Goal: Task Accomplishment & Management: Complete application form

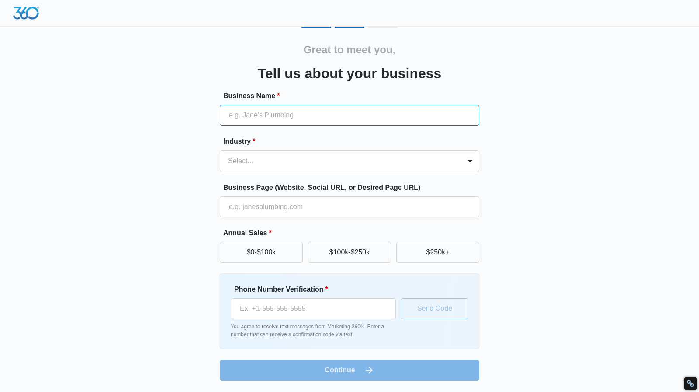
click at [300, 114] on input "Business Name *" at bounding box center [349, 115] width 259 height 21
type input "[PERSON_NAME] [PERSON_NAME] Photography"
type input "[PHONE_NUMBER]"
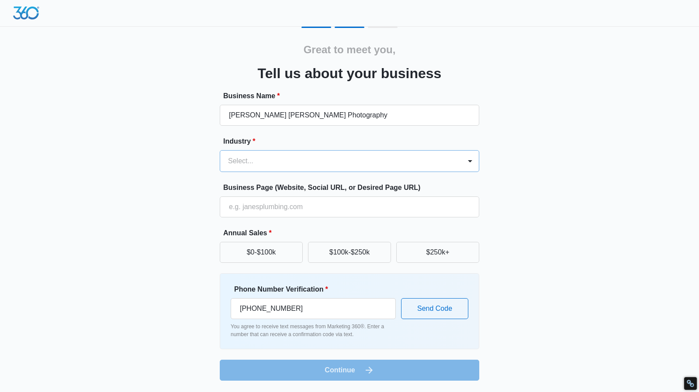
click at [296, 157] on div at bounding box center [339, 161] width 222 height 12
type input "p"
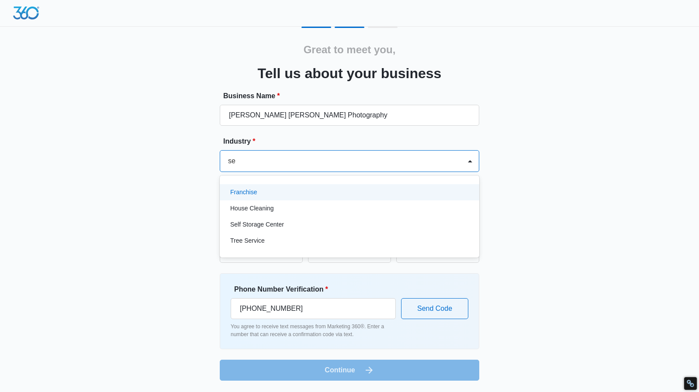
type input "s"
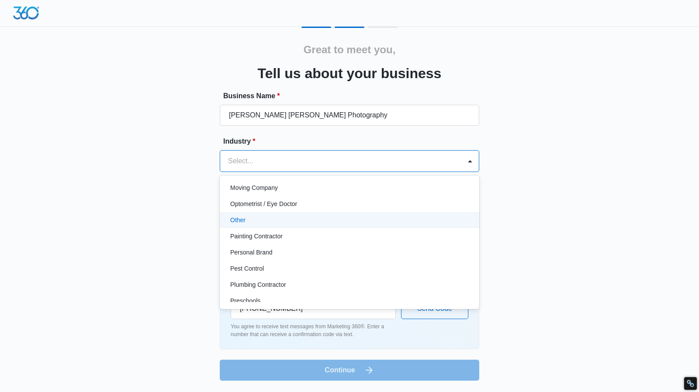
scroll to position [489, 0]
click at [252, 220] on div "Other" at bounding box center [348, 220] width 237 height 9
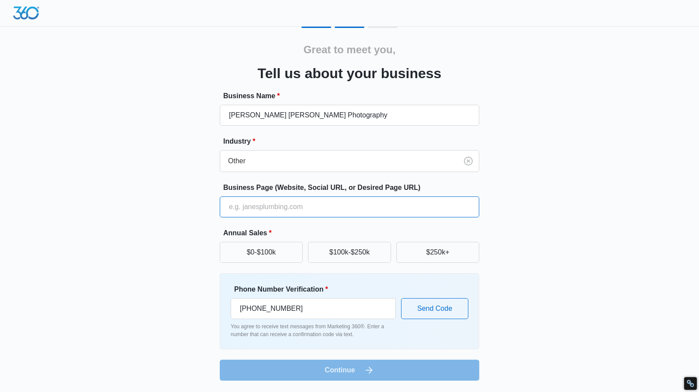
click at [301, 207] on input "Business Page (Website, Social URL, or Desired Page URL)" at bounding box center [349, 207] width 259 height 21
type input "https://justinereneephotography.com/"
click at [296, 247] on button "$0-$100k" at bounding box center [261, 252] width 83 height 21
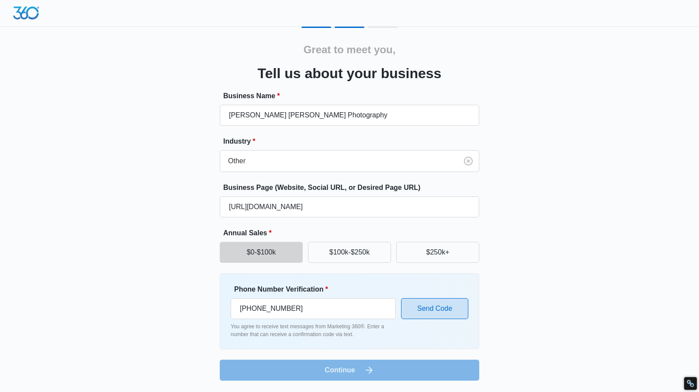
click at [418, 312] on button "Send Code" at bounding box center [434, 308] width 67 height 21
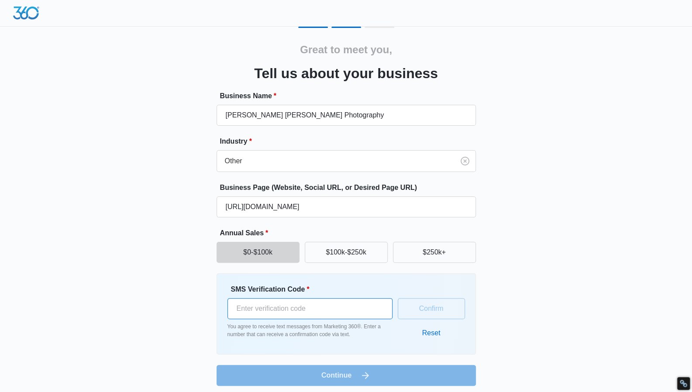
click at [325, 311] on input "SMS Verification Code *" at bounding box center [310, 308] width 165 height 21
type input "776554"
click at [428, 310] on button "Confirm" at bounding box center [431, 308] width 67 height 21
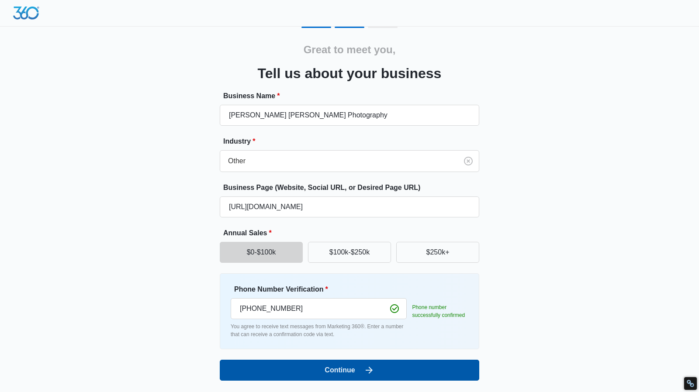
click at [340, 376] on button "Continue" at bounding box center [349, 370] width 259 height 21
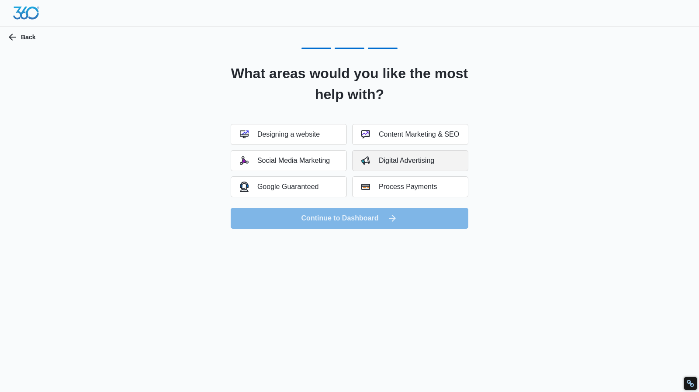
click at [392, 165] on button "Digital Advertising" at bounding box center [410, 160] width 116 height 21
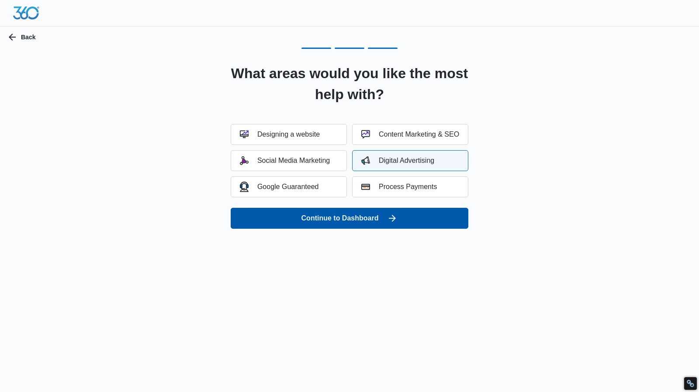
click at [389, 216] on icon "submit" at bounding box center [392, 218] width 10 height 10
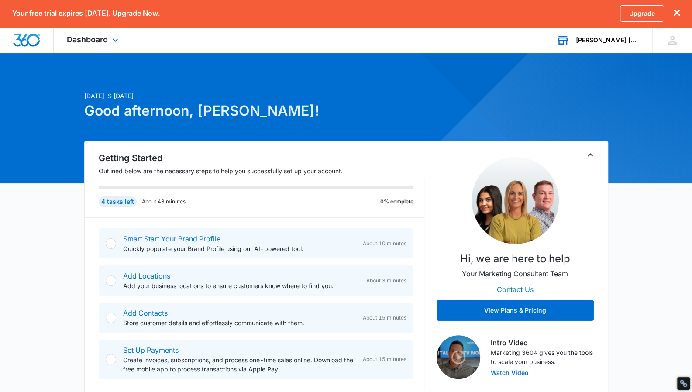
click at [602, 40] on div "[PERSON_NAME] [PERSON_NAME] Photography" at bounding box center [608, 40] width 64 height 7
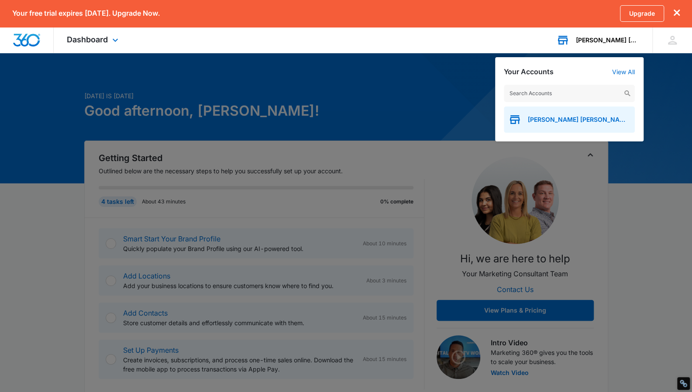
click at [567, 115] on div "[PERSON_NAME] [PERSON_NAME] Photography" at bounding box center [569, 120] width 131 height 26
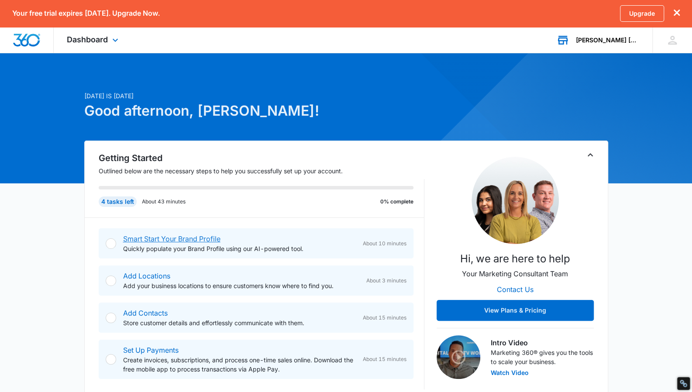
click at [207, 236] on link "Smart Start Your Brand Profile" at bounding box center [171, 239] width 97 height 9
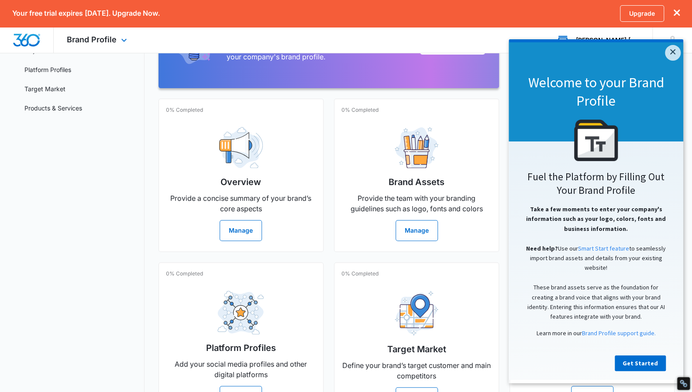
scroll to position [118, 0]
click at [305, 243] on div "0% Completed Overview Provide a concise summary of your brand’s core aspects Ma…" at bounding box center [241, 174] width 165 height 153
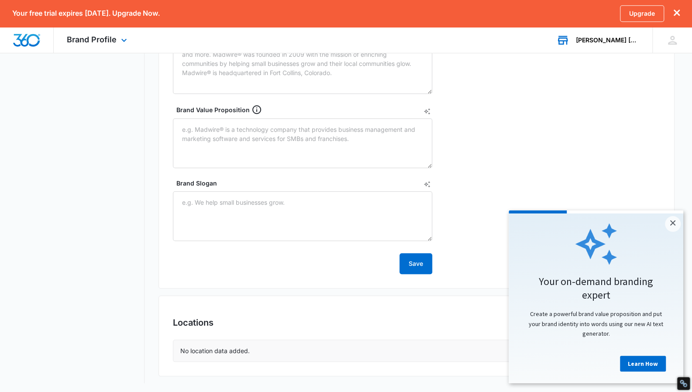
scroll to position [349, 0]
click at [205, 350] on p "No location data added." at bounding box center [214, 351] width 69 height 9
click at [673, 227] on link "×" at bounding box center [673, 224] width 16 height 16
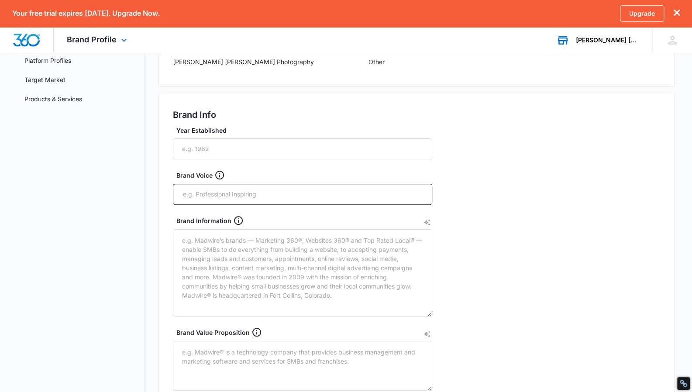
scroll to position [0, 0]
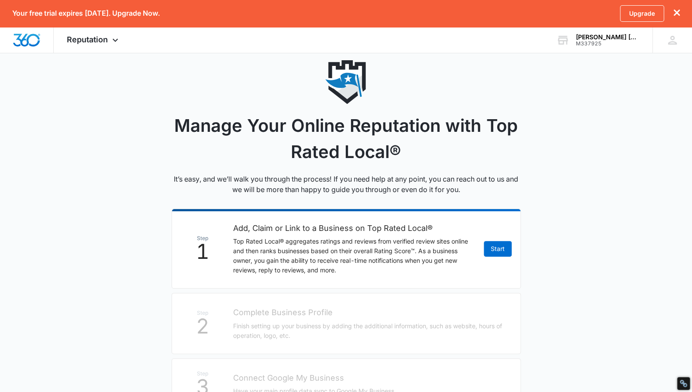
scroll to position [24, 0]
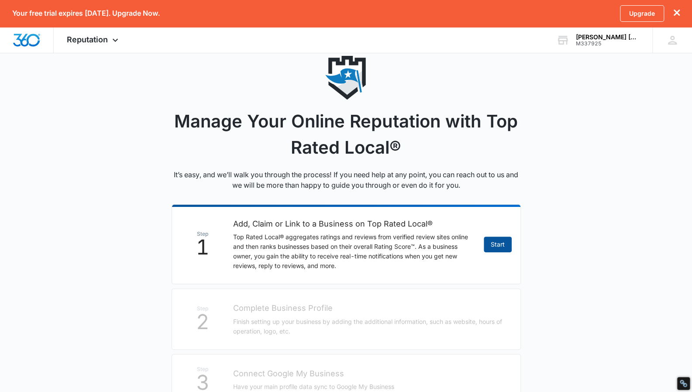
click at [506, 244] on link "Start" at bounding box center [498, 245] width 28 height 16
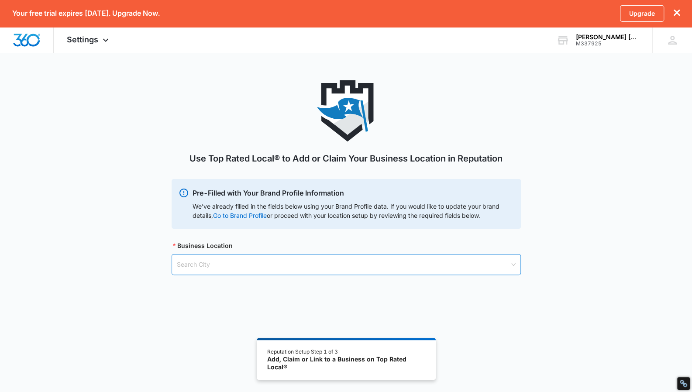
click at [261, 262] on input "search" at bounding box center [343, 265] width 333 height 20
type input "Moyock"
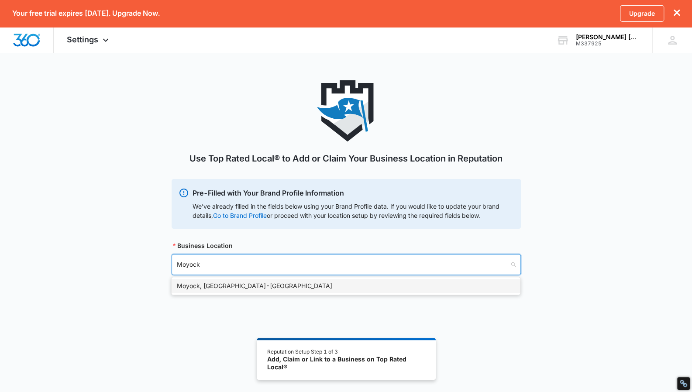
click at [231, 288] on div "Moyock, NC - USA" at bounding box center [346, 286] width 338 height 10
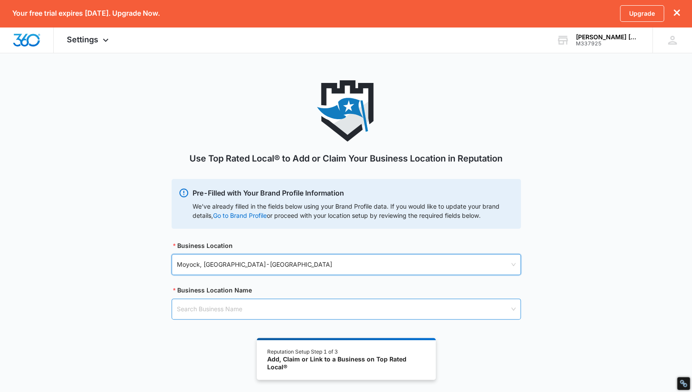
click at [293, 307] on input "search" at bounding box center [343, 309] width 333 height 20
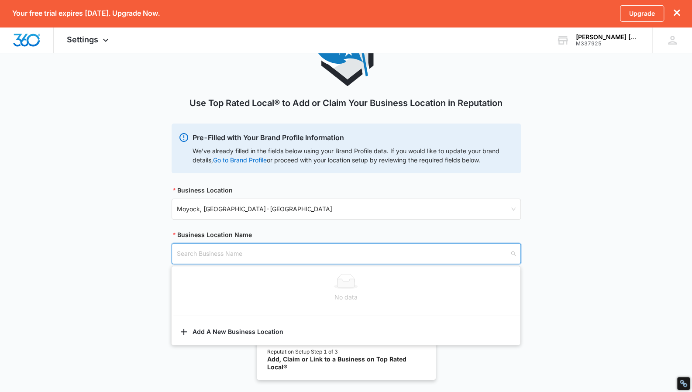
scroll to position [74, 0]
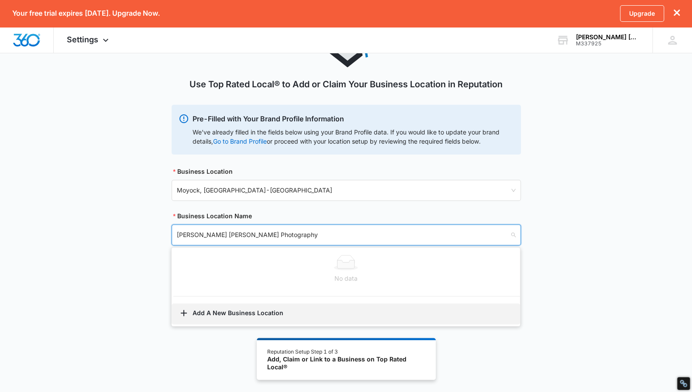
type input "[PERSON_NAME] [PERSON_NAME] Photography"
click at [269, 322] on button "Add A New Business Location" at bounding box center [346, 314] width 349 height 21
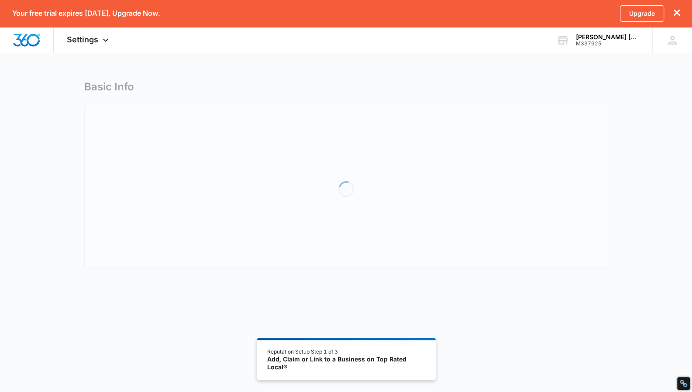
select select "[US_STATE]"
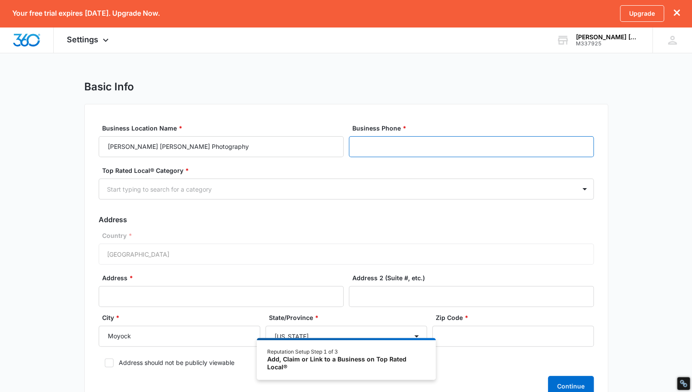
click at [385, 141] on input "Business Phone *" at bounding box center [471, 146] width 245 height 21
type input "[PHONE_NUMBER]"
type input "[STREET_ADDRESS]"
type input "27958"
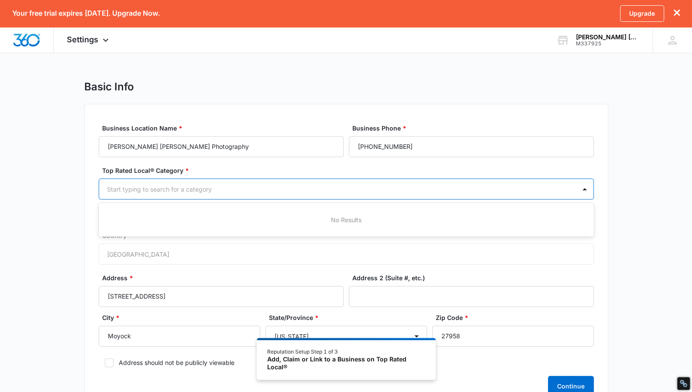
click at [219, 186] on div at bounding box center [336, 189] width 458 height 11
type input "ph"
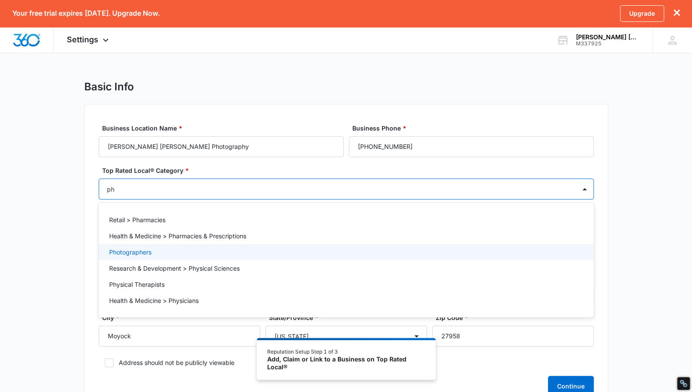
click at [186, 246] on div "Photographers" at bounding box center [346, 252] width 495 height 16
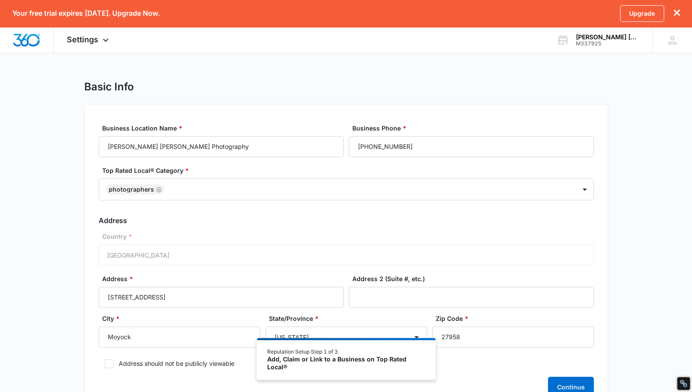
click at [245, 163] on form "Business Location Name * Justine Renee Photography Business Phone * (757) 520-9…" at bounding box center [346, 261] width 495 height 274
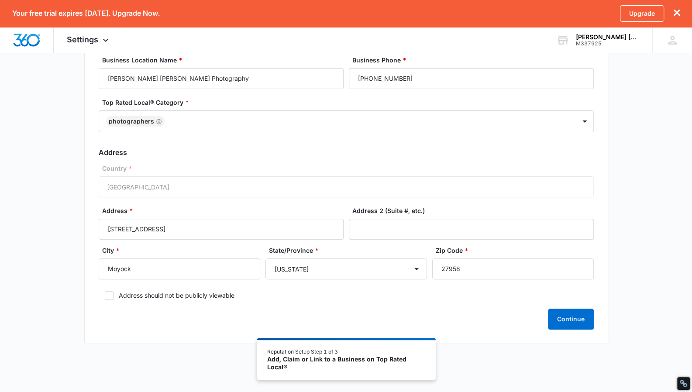
scroll to position [75, 0]
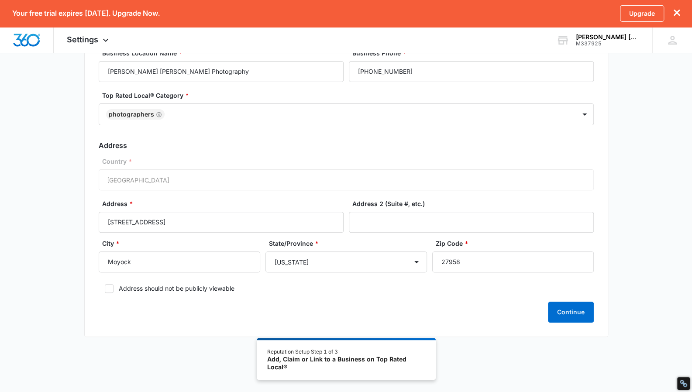
click at [114, 289] on label "Address should not be publicly viewable" at bounding box center [346, 288] width 495 height 9
click at [105, 289] on input "Address should not be publicly viewable" at bounding box center [102, 289] width 6 height 6
click at [579, 307] on button "Continue" at bounding box center [571, 312] width 46 height 21
click at [233, 179] on div "Country * [GEOGRAPHIC_DATA]" at bounding box center [346, 174] width 495 height 34
click at [107, 290] on icon at bounding box center [109, 289] width 8 height 8
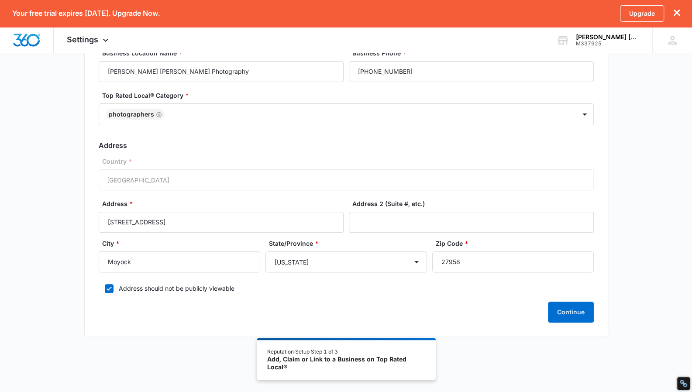
click at [105, 290] on input "Address should not be publicly viewable" at bounding box center [102, 289] width 6 height 6
click at [566, 313] on button "Continue" at bounding box center [571, 312] width 46 height 21
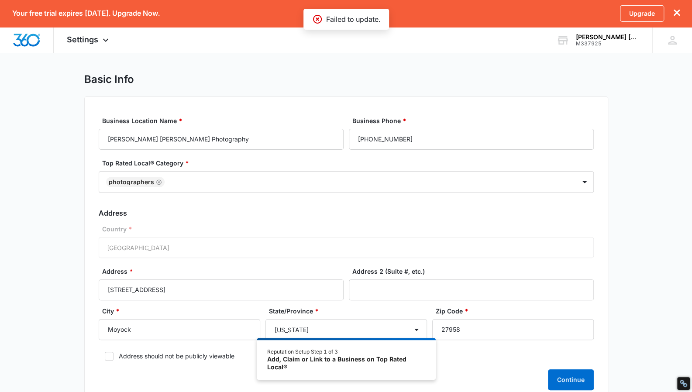
scroll to position [0, 0]
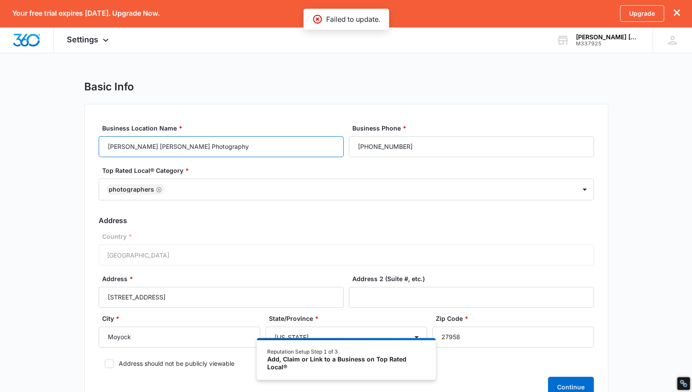
click at [236, 140] on input "[PERSON_NAME] [PERSON_NAME] Photography" at bounding box center [221, 146] width 245 height 21
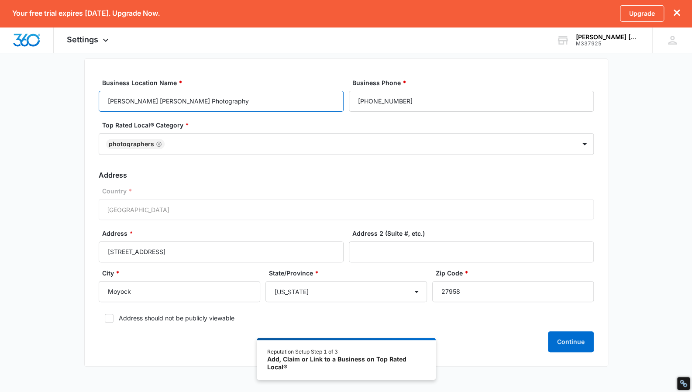
scroll to position [75, 0]
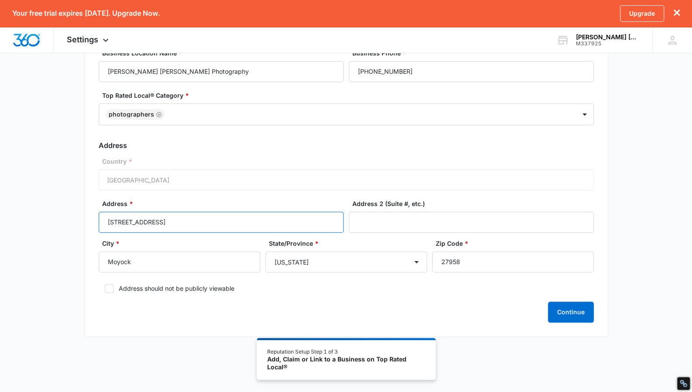
click at [204, 224] on input "[STREET_ADDRESS]" at bounding box center [221, 222] width 245 height 21
click at [352, 264] on select "[US_STATE] [US_STATE] [US_STATE] [US_STATE] [US_STATE] [US_STATE] [US_STATE] [U…" at bounding box center [347, 262] width 162 height 21
click at [220, 253] on input "Moyock" at bounding box center [180, 262] width 162 height 21
click at [549, 324] on div "Business Location Name * Justine Renee Photography Business Phone * (757) 520-9…" at bounding box center [346, 183] width 524 height 308
click at [563, 315] on button "Continue" at bounding box center [571, 312] width 46 height 21
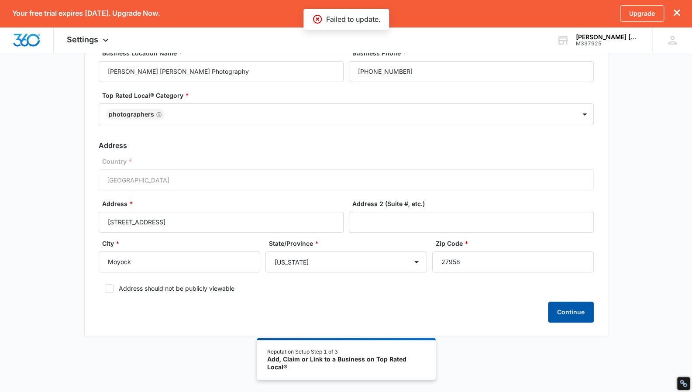
click at [563, 316] on button "Continue" at bounding box center [571, 312] width 46 height 21
click at [118, 291] on label "Address should not be publicly viewable" at bounding box center [346, 288] width 495 height 9
click at [105, 291] on input "Address should not be publicly viewable" at bounding box center [102, 289] width 6 height 6
checkbox input "true"
click at [570, 310] on button "Continue" at bounding box center [571, 312] width 46 height 21
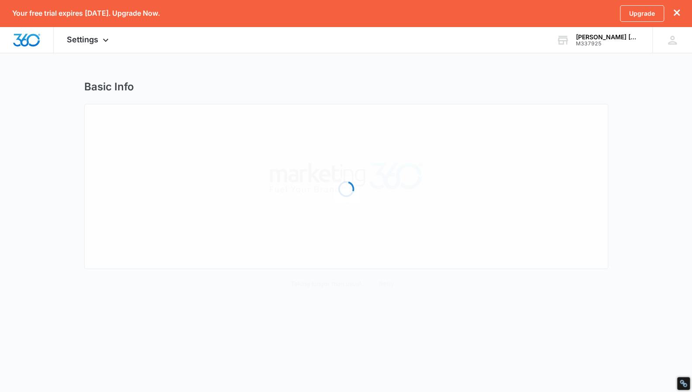
select select "[US_STATE]"
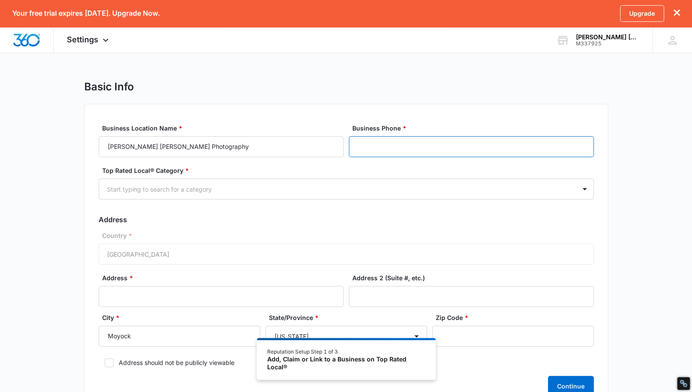
click at [377, 146] on input "Business Phone *" at bounding box center [471, 146] width 245 height 21
type input "[PHONE_NUMBER]"
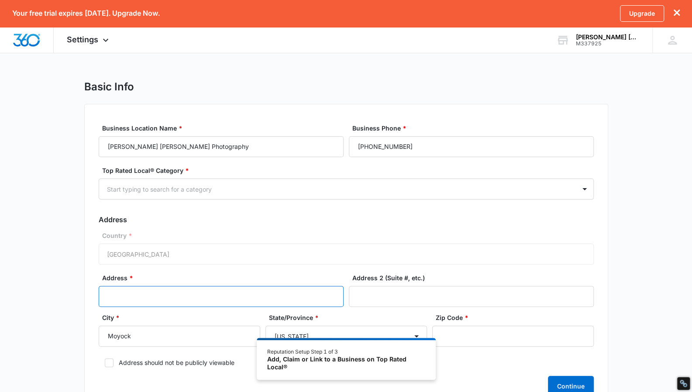
type input "[STREET_ADDRESS]"
type input "27958"
click at [269, 184] on div at bounding box center [336, 189] width 458 height 11
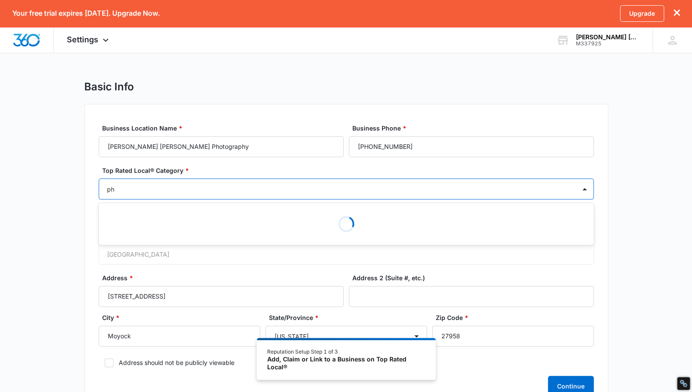
type input "pho"
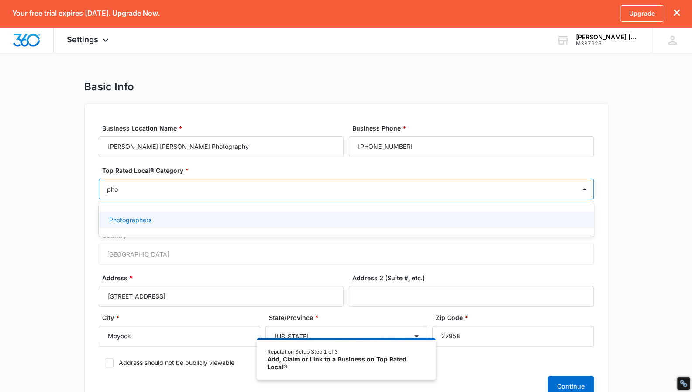
click at [162, 223] on div "Photographers" at bounding box center [345, 219] width 473 height 9
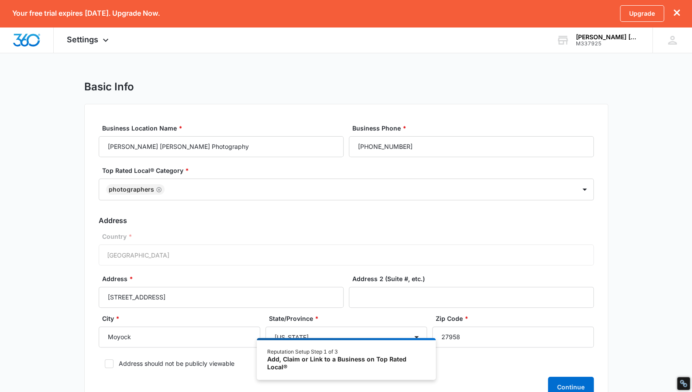
click at [250, 252] on div "Country * [GEOGRAPHIC_DATA]" at bounding box center [346, 249] width 495 height 34
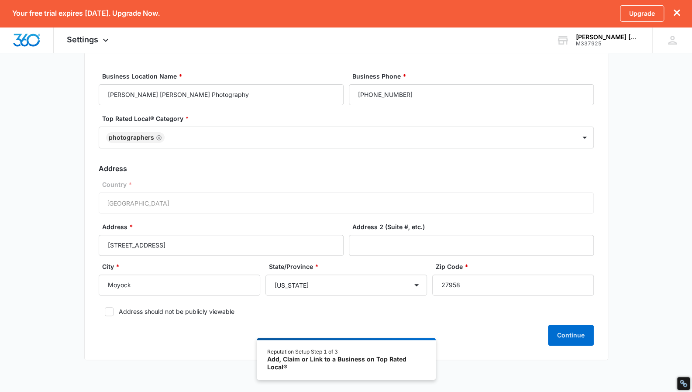
scroll to position [75, 0]
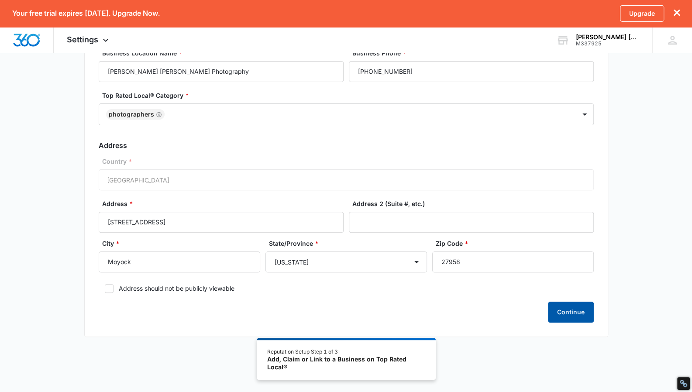
click at [575, 304] on button "Continue" at bounding box center [571, 312] width 46 height 21
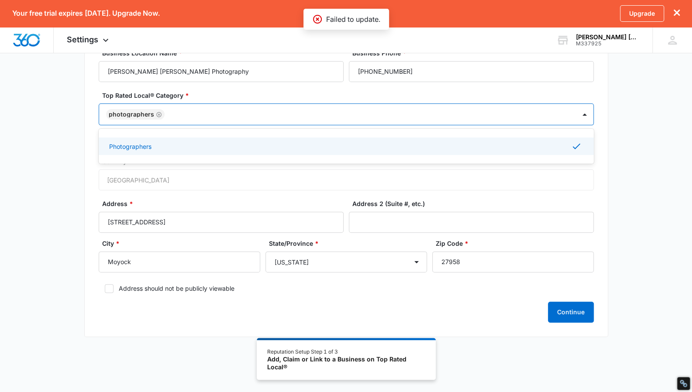
click at [260, 116] on div at bounding box center [365, 114] width 397 height 11
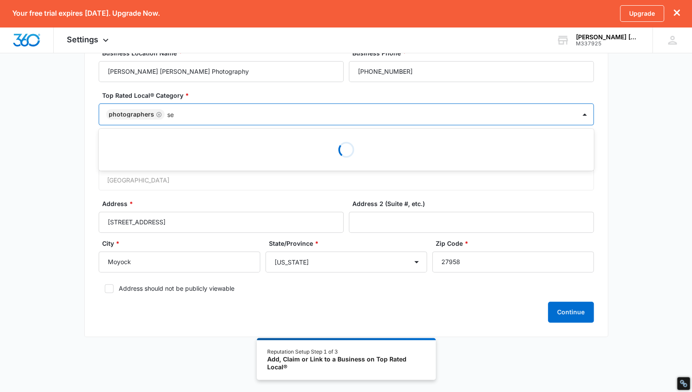
type input "s"
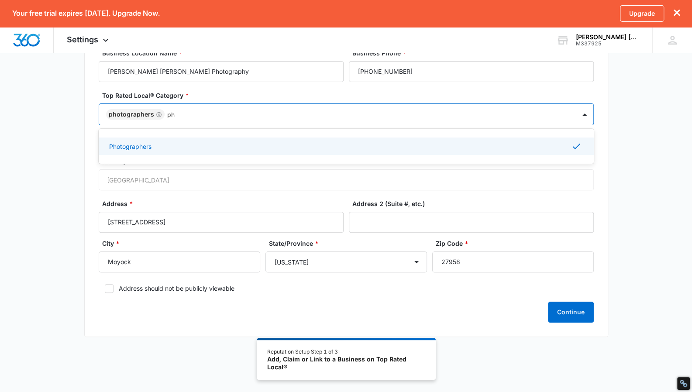
type input "p"
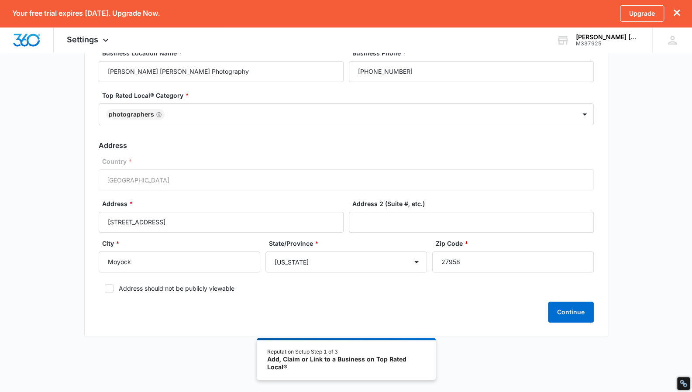
click at [582, 182] on div "Country * [GEOGRAPHIC_DATA]" at bounding box center [346, 174] width 495 height 34
click at [198, 221] on input "[STREET_ADDRESS]" at bounding box center [221, 222] width 245 height 21
type input "[STREET_ADDRESS]"
click at [264, 203] on label "Address *" at bounding box center [224, 203] width 245 height 9
click at [264, 212] on input "[STREET_ADDRESS]" at bounding box center [221, 222] width 245 height 21
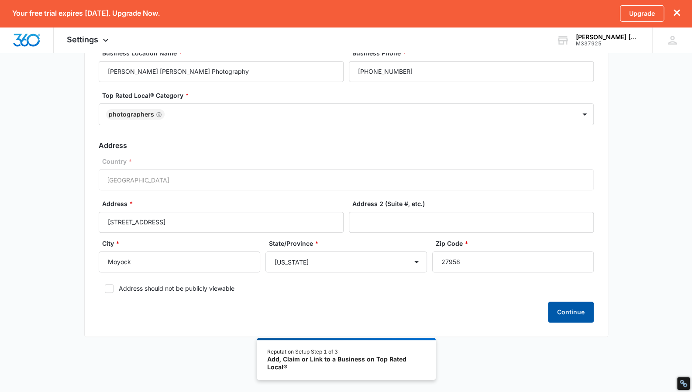
click at [573, 307] on button "Continue" at bounding box center [571, 312] width 46 height 21
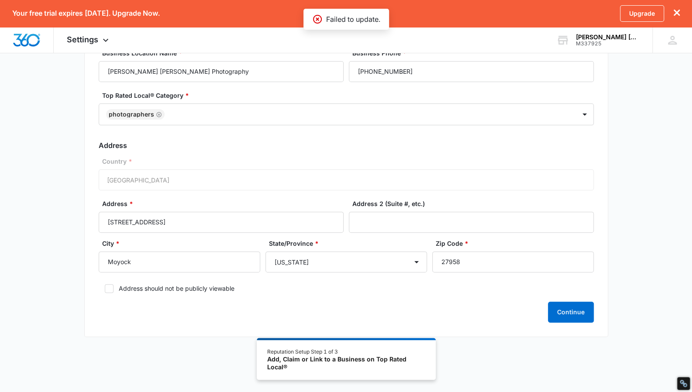
scroll to position [0, 0]
